Goal: Entertainment & Leisure: Consume media (video, audio)

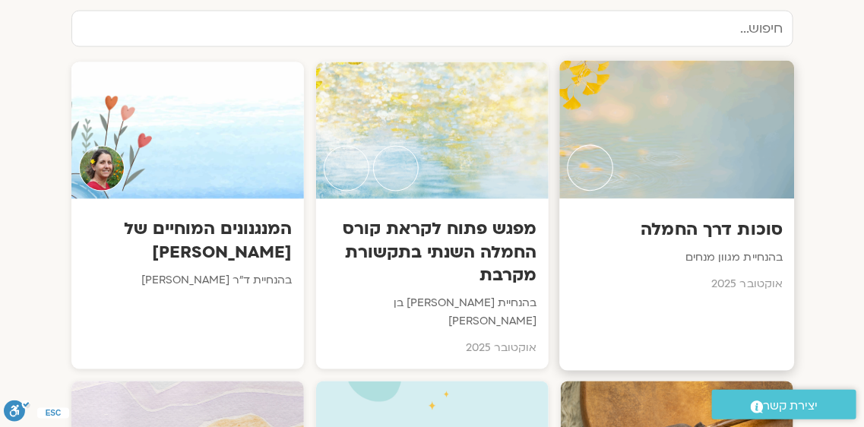
scroll to position [785, 0]
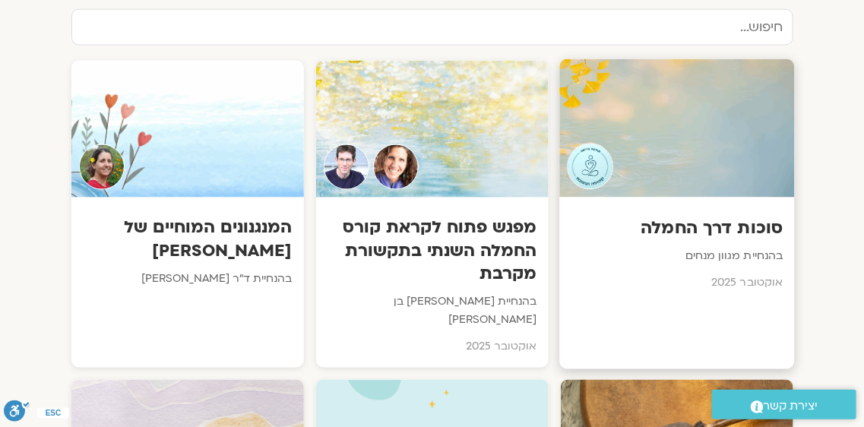
click at [641, 204] on div "סוכות דרך החמלה בהנחיית מגוון מנחים אוקטובר 2025" at bounding box center [677, 251] width 235 height 106
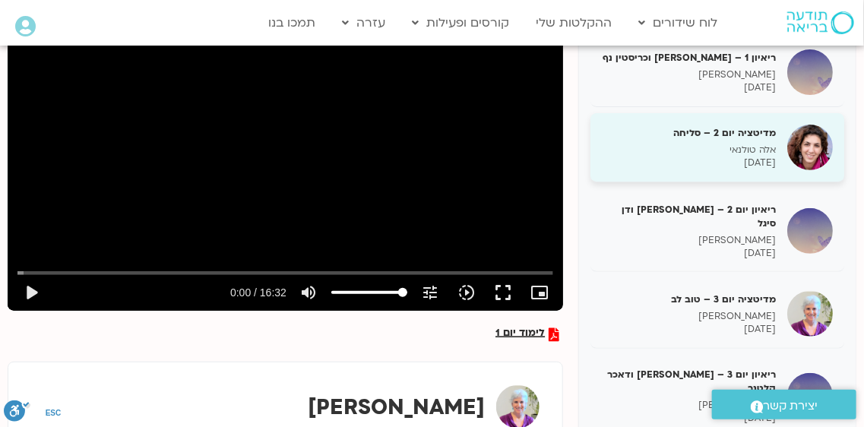
scroll to position [50, 0]
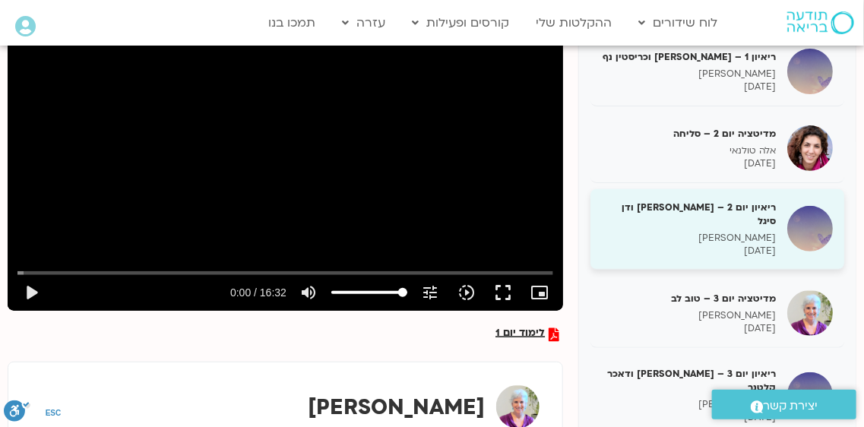
click at [747, 214] on h5 "ריאיון יום 2 – [PERSON_NAME] ודן סיגל" at bounding box center [689, 214] width 174 height 27
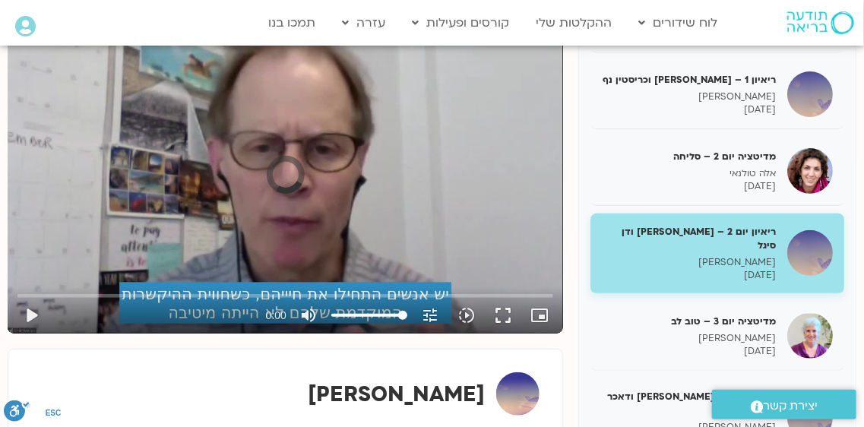
scroll to position [247, 0]
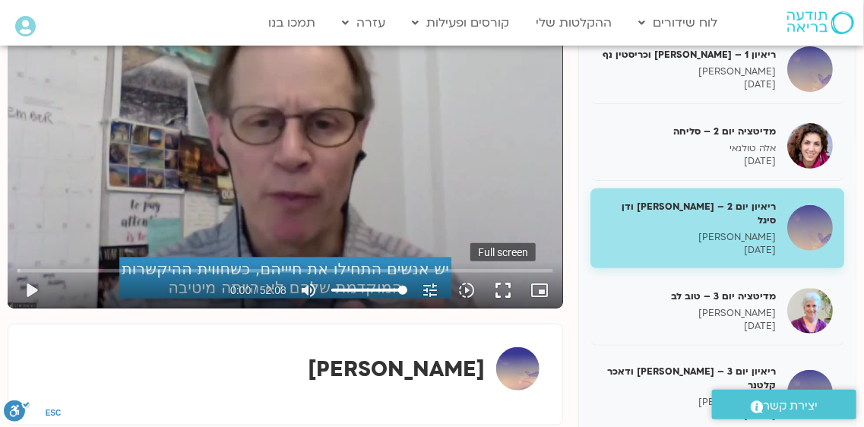
click at [506, 293] on button "fullscreen" at bounding box center [503, 290] width 36 height 36
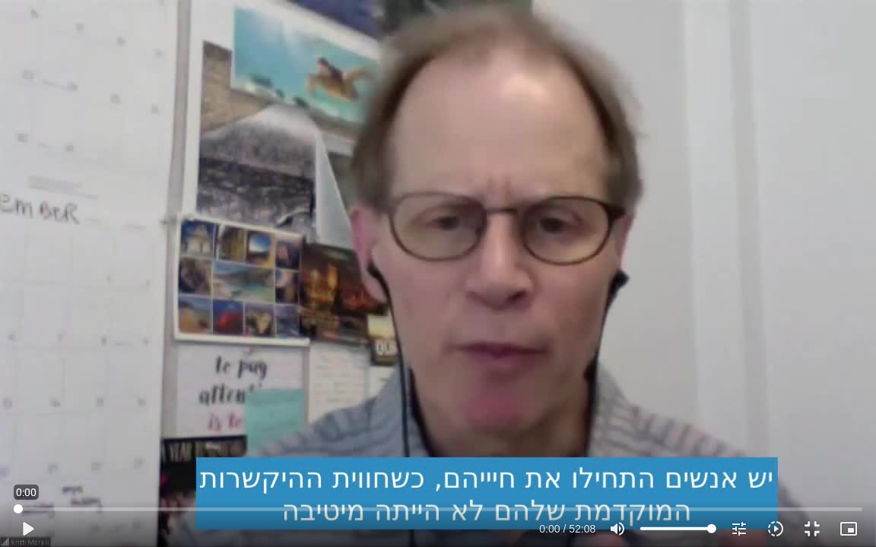
click at [14, 510] on input "Seek" at bounding box center [438, 509] width 849 height 9
click at [810, 528] on button "fullscreen_exit" at bounding box center [812, 529] width 36 height 36
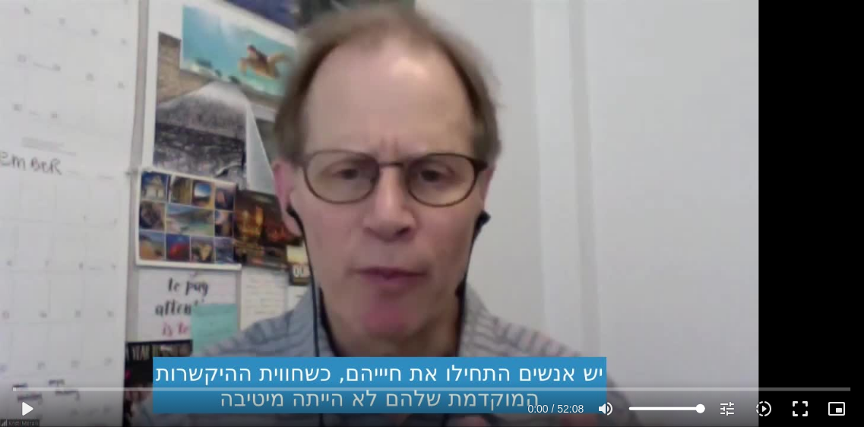
scroll to position [171, 0]
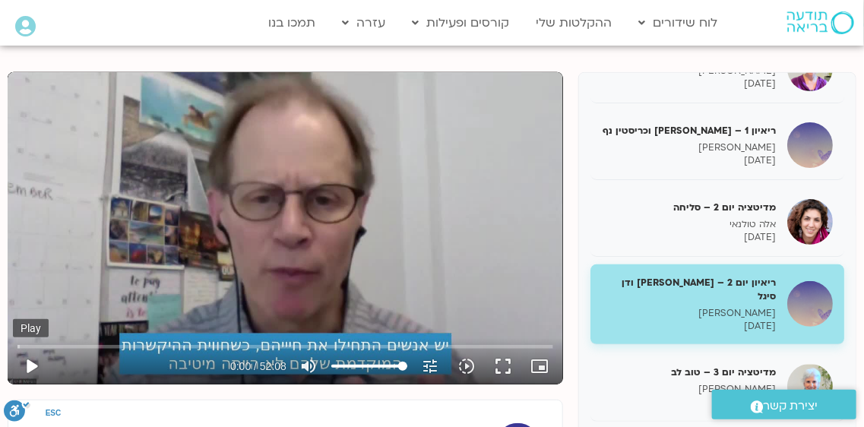
click at [30, 363] on button "play_arrow" at bounding box center [31, 366] width 36 height 36
click at [34, 365] on button "play_arrow" at bounding box center [31, 366] width 36 height 36
click at [505, 372] on button "fullscreen" at bounding box center [503, 366] width 36 height 36
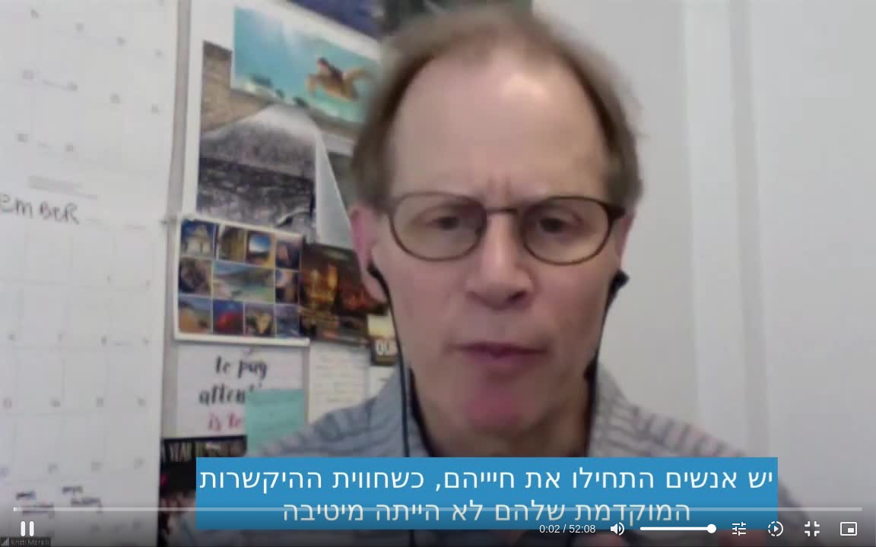
click at [414, 348] on div "Skip Ad 34:35 pause 0:02 / 52:08 volume_up Mute tune Resolution Auto 720p slow_…" at bounding box center [438, 273] width 876 height 547
click at [12, 509] on div "Skip Ad 0:00 play_arrow 0:02 / 52:08 volume_up Mute tune Resolution Auto 720p s…" at bounding box center [438, 522] width 858 height 49
click at [14, 510] on input "Seek" at bounding box center [438, 509] width 849 height 9
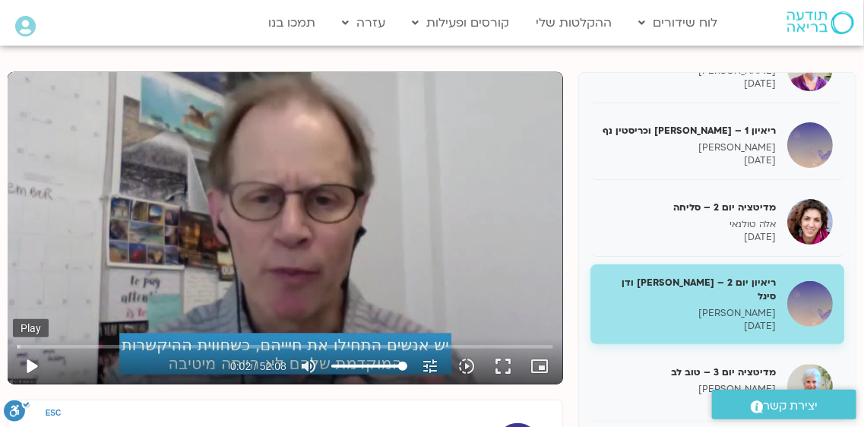
click at [30, 367] on button "play_arrow" at bounding box center [31, 366] width 36 height 36
click at [506, 360] on button "fullscreen" at bounding box center [503, 366] width 36 height 36
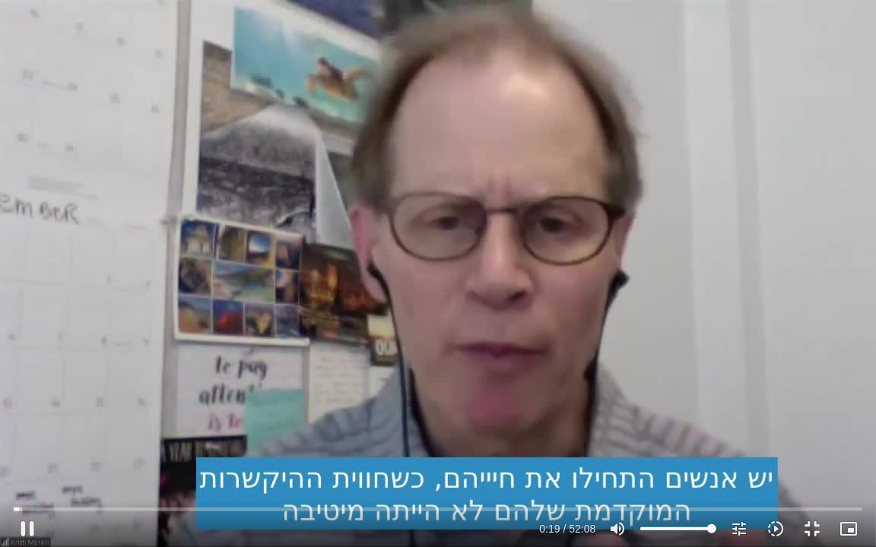
click at [344, 361] on div "Skip Ad 47:41 pause 0:19 / 52:08 volume_up Mute tune Resolution Auto 720p slow_…" at bounding box center [438, 273] width 876 height 547
type input "0"
click at [16, 511] on input "Seek" at bounding box center [438, 509] width 849 height 9
type input "63.170088679396"
click at [687, 528] on input "Volume" at bounding box center [678, 529] width 76 height 9
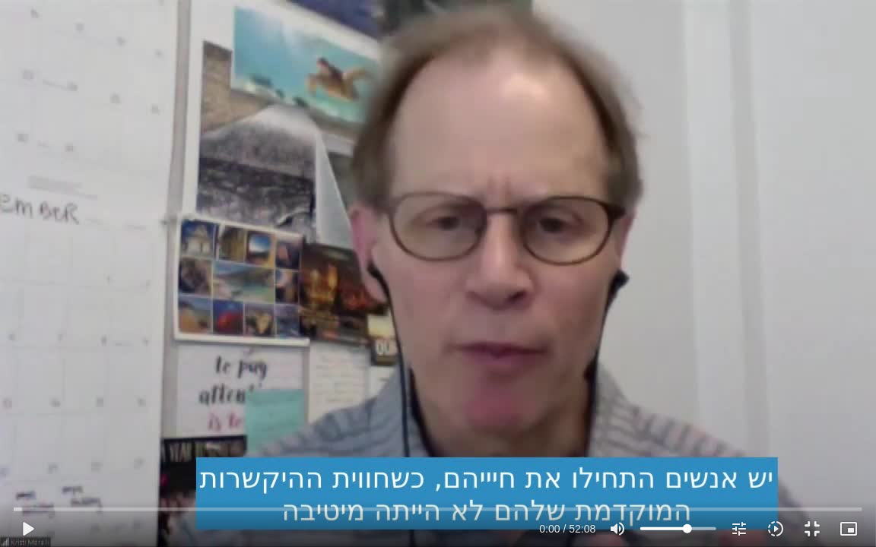
click at [542, 359] on div "Skip Ad 40:27 play_arrow 0:00 / 52:08 volume_up Mute tune Resolution Auto 720p …" at bounding box center [438, 273] width 876 height 547
click at [634, 376] on div "Skip Ad 40:27 pause 11:13 / 52:08 volume_up Mute tune Resolution Auto 720p slow…" at bounding box center [438, 273] width 876 height 547
click at [634, 376] on div "Skip Ad 40:27 play_arrow 11:13 / 52:08 volume_up Mute tune Resolution Auto 720p…" at bounding box center [438, 273] width 876 height 547
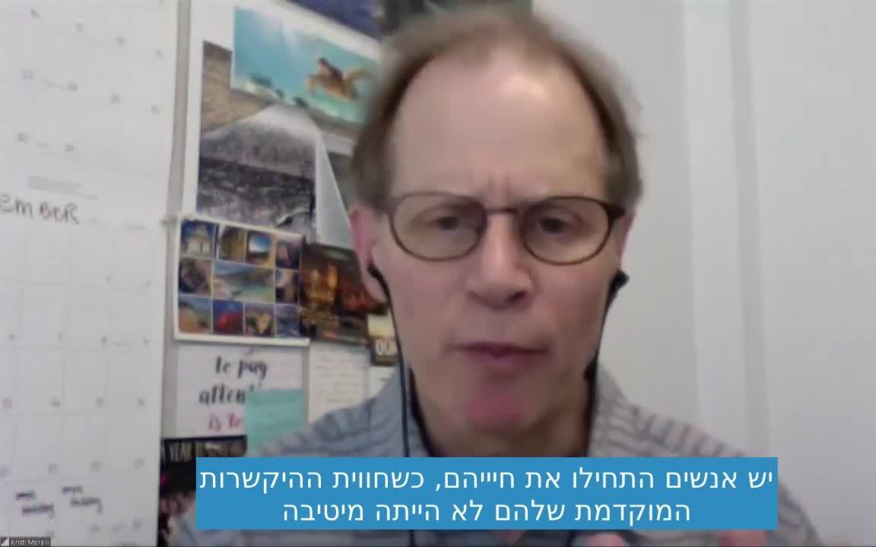
click at [634, 376] on div "Skip Ad 40:27 pause 11:13 / 52:08 volume_up Mute tune Resolution Auto 720p slow…" at bounding box center [438, 273] width 876 height 547
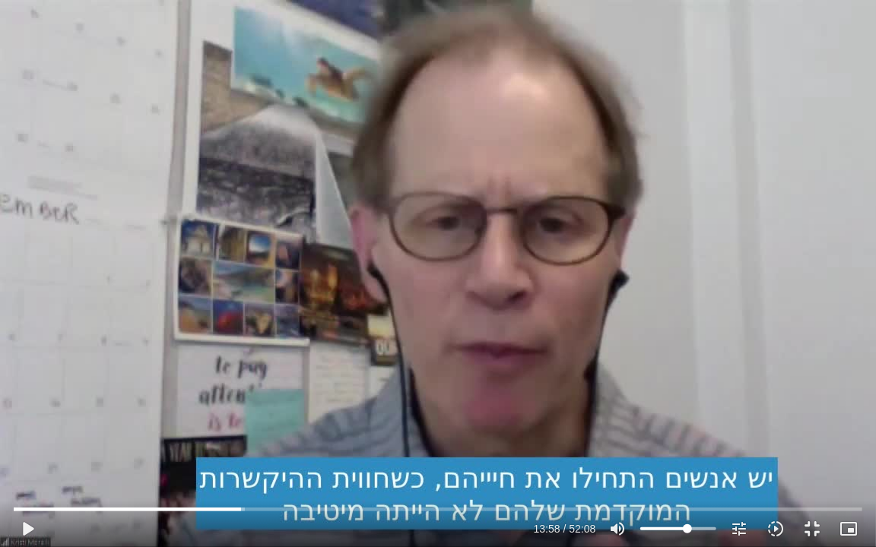
click at [634, 376] on div "Skip Ad 40:27 play_arrow 13:58 / 52:08 volume_up Mute tune Resolution Auto 720p…" at bounding box center [438, 273] width 876 height 547
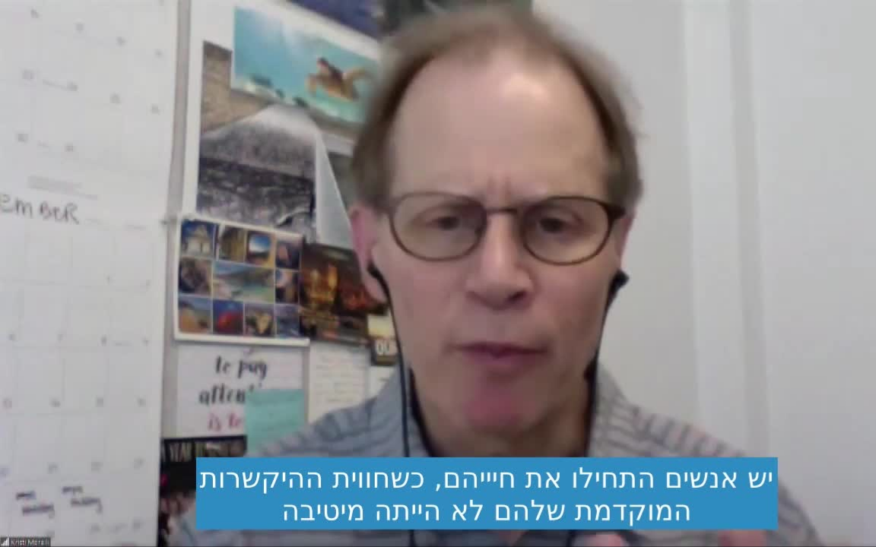
click at [634, 376] on div "Skip Ad 40:27 pause 13:58 / 52:08 volume_up Mute tune Resolution Auto 720p slow…" at bounding box center [438, 273] width 876 height 547
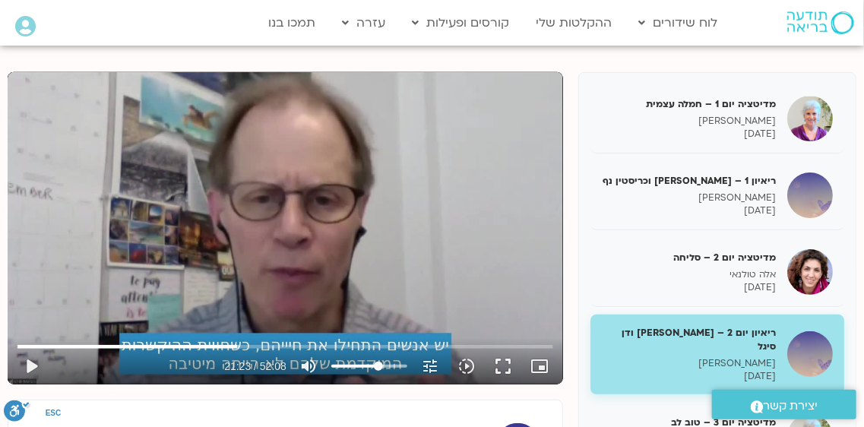
scroll to position [170, 0]
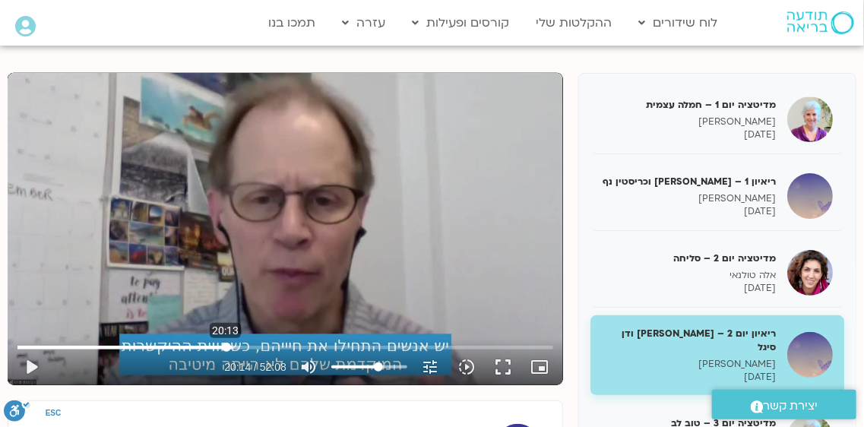
click at [227, 346] on input "Seek" at bounding box center [285, 347] width 536 height 9
click at [35, 363] on button "play_arrow" at bounding box center [31, 367] width 36 height 36
click at [503, 363] on button "fullscreen" at bounding box center [503, 367] width 36 height 36
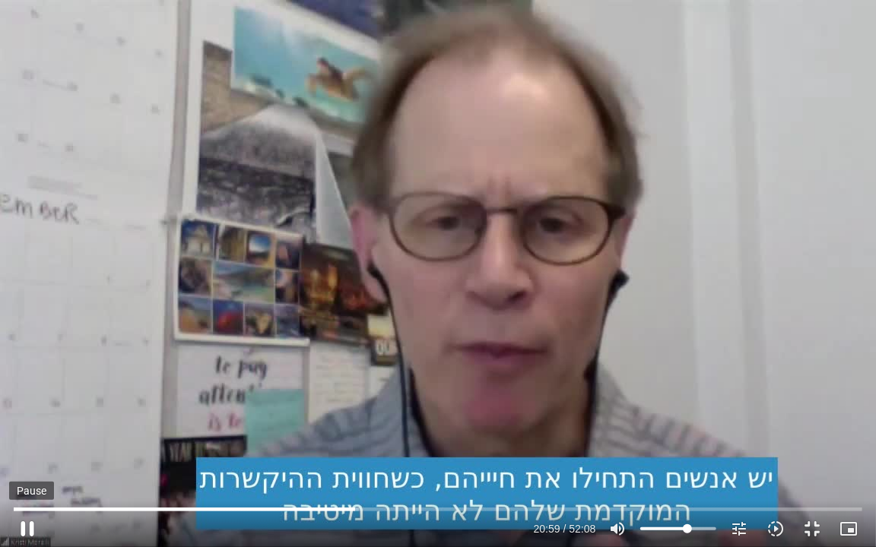
click at [27, 524] on button "pause" at bounding box center [27, 529] width 36 height 36
click at [27, 524] on button "play_arrow" at bounding box center [27, 529] width 36 height 36
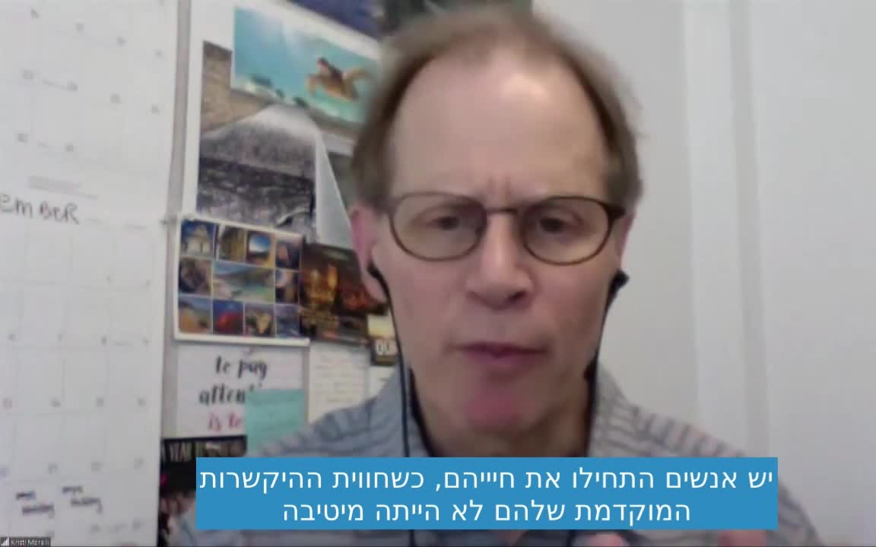
click at [27, 524] on button "pause" at bounding box center [27, 529] width 36 height 36
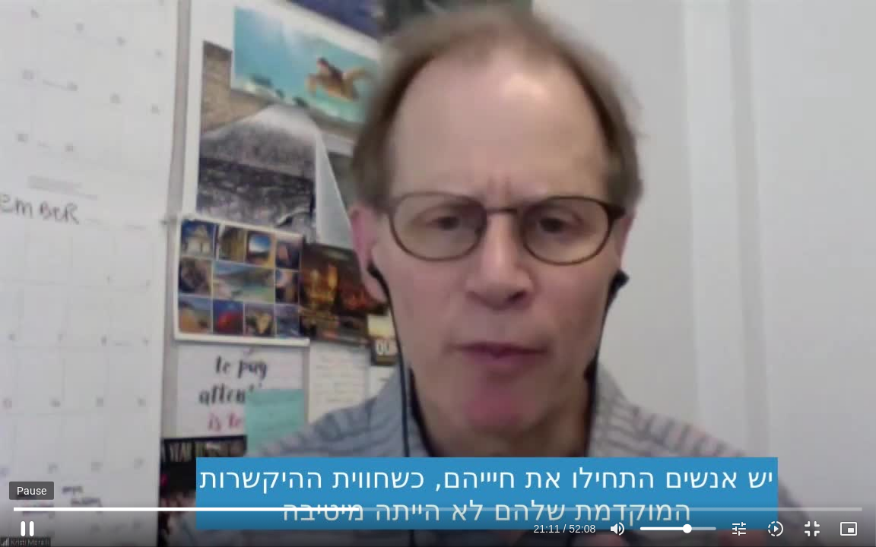
click at [26, 522] on button "pause" at bounding box center [27, 529] width 36 height 36
click at [26, 522] on button "play_arrow" at bounding box center [27, 529] width 36 height 36
click at [358, 511] on input "Seek" at bounding box center [438, 509] width 849 height 9
click at [27, 522] on button "pause" at bounding box center [27, 529] width 36 height 36
click at [27, 522] on button "play_arrow" at bounding box center [27, 529] width 36 height 36
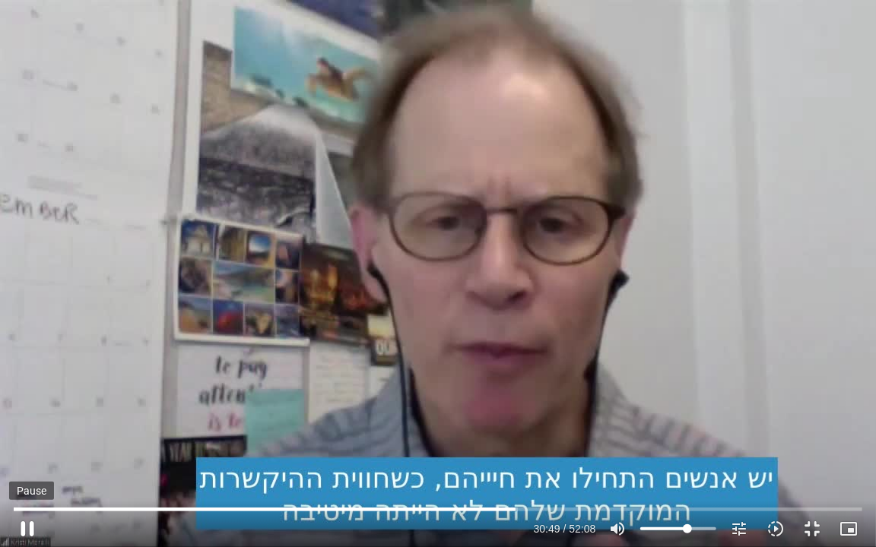
click at [20, 519] on button "pause" at bounding box center [27, 529] width 36 height 36
click at [31, 525] on button "play_arrow" at bounding box center [27, 529] width 36 height 36
click at [23, 526] on button "pause" at bounding box center [27, 529] width 36 height 36
click at [383, 377] on div "Skip Ad 2:34 play_arrow 33:45 / 52:08 volume_up Mute tune Resolution Auto 720p …" at bounding box center [438, 273] width 876 height 547
click at [436, 342] on div "Skip Ad 2:34 pause 33:46 / 52:08 volume_up Mute tune Resolution Auto 720p slow_…" at bounding box center [438, 273] width 876 height 547
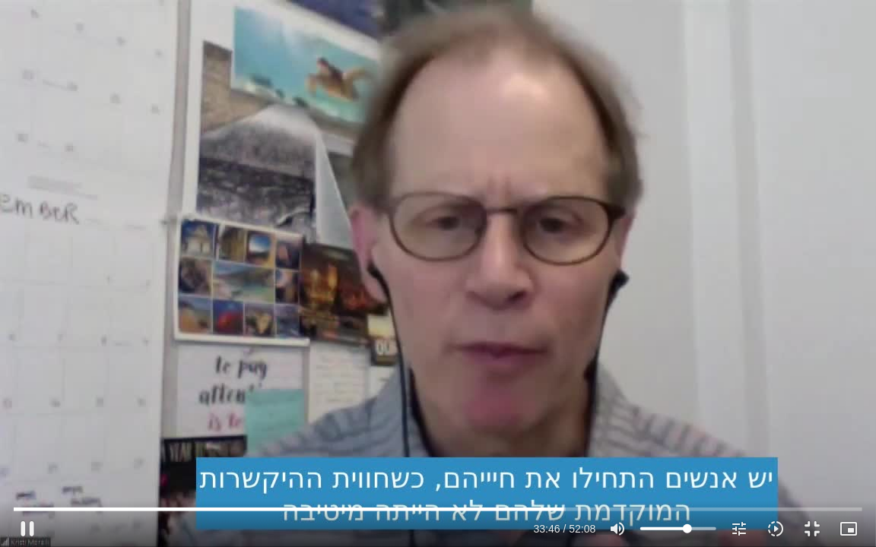
type input "2026.631744"
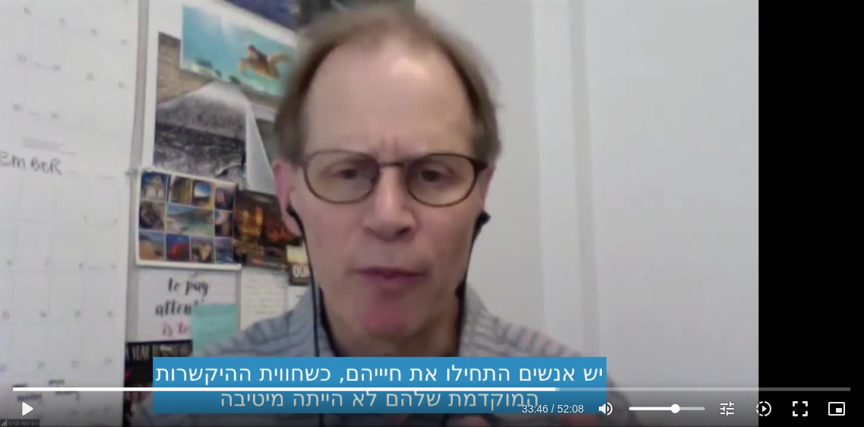
scroll to position [195, 0]
